Goal: Transaction & Acquisition: Purchase product/service

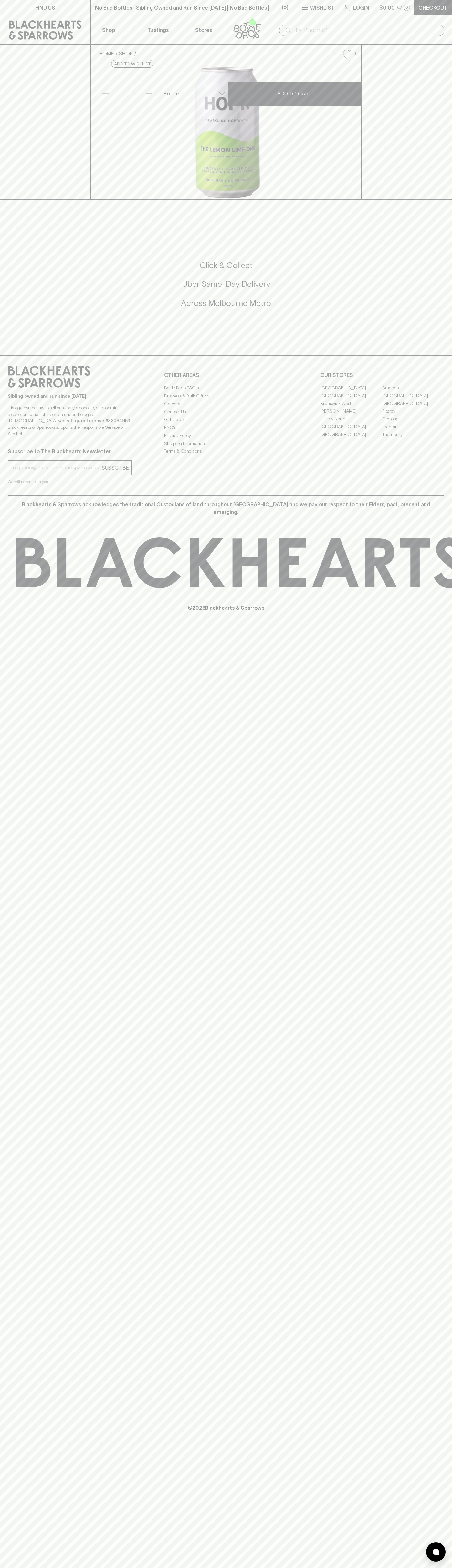
click at [239, 2] on div "| No Bad Bottles | Sibling Owned and Run Since 2006 | No Bad Bottles | Sibling …" at bounding box center [180, 7] width 181 height 15
click at [440, 342] on div "Click & Collect Uber Same-Day Delivery Across Melbourne Metro" at bounding box center [226, 289] width 436 height 108
click at [26, 1567] on html "FIND US | No Bad Bottles | Sibling Owned and Run Since 2006 | No Bad Bottles | …" at bounding box center [226, 784] width 452 height 1568
click at [19, 891] on div "FIND US | No Bad Bottles | Sibling Owned and Run Since 2006 | No Bad Bottles | …" at bounding box center [226, 784] width 452 height 1568
